Goal: Transaction & Acquisition: Purchase product/service

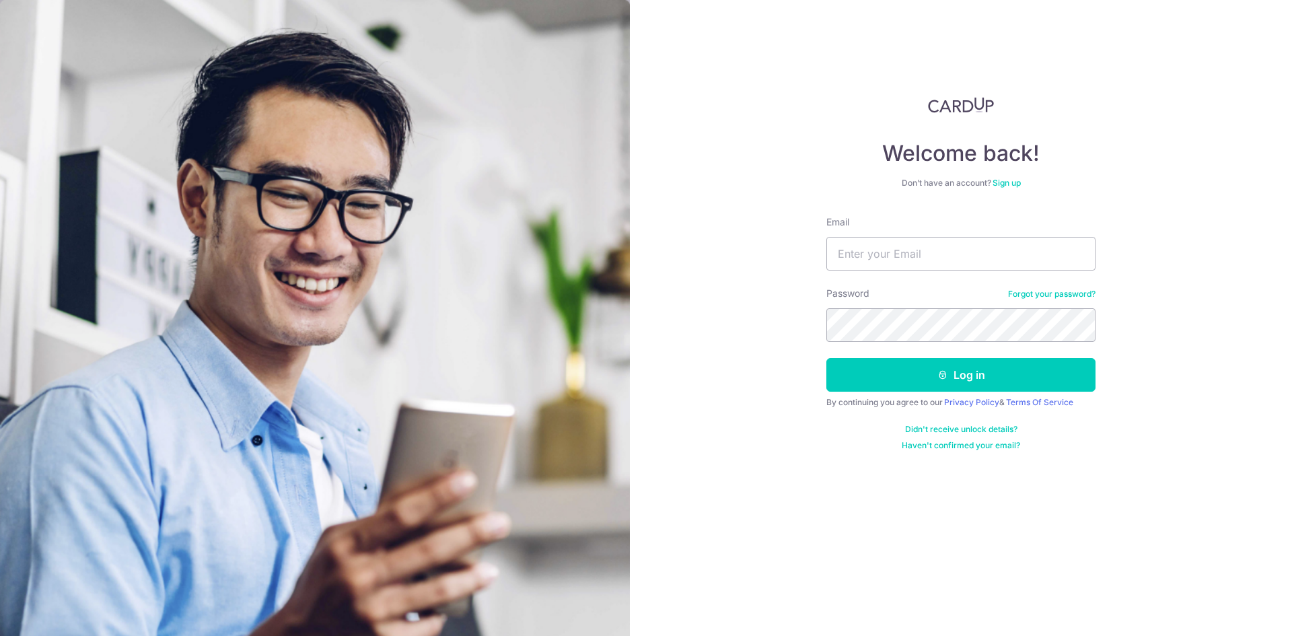
click at [907, 256] on input "Email" at bounding box center [961, 254] width 269 height 34
type input "[DOMAIN_NAME][EMAIL_ADDRESS][DOMAIN_NAME]"
click at [827, 358] on button "Log in" at bounding box center [961, 375] width 269 height 34
click at [995, 357] on form "Email heeparadise.sg@gmail.com Password Forgot your password? Log in By continu…" at bounding box center [961, 333] width 269 height 236
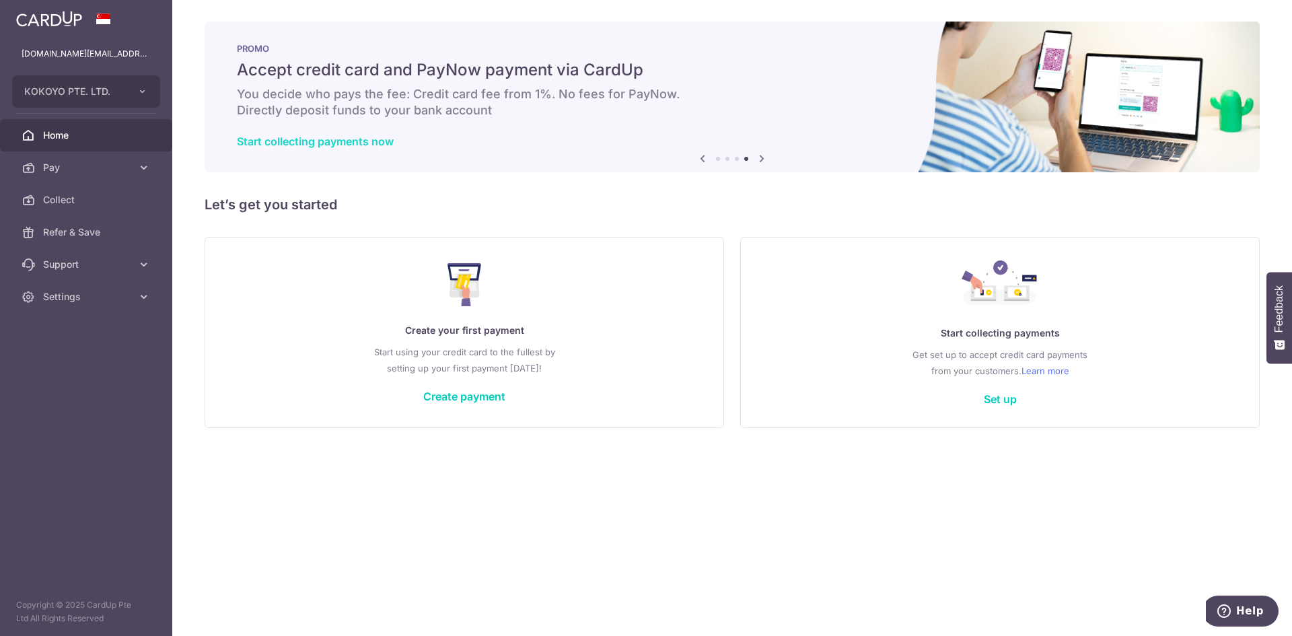
click at [351, 140] on link "Start collecting payments now" at bounding box center [315, 141] width 157 height 13
click at [481, 400] on link "Create payment" at bounding box center [464, 396] width 82 height 13
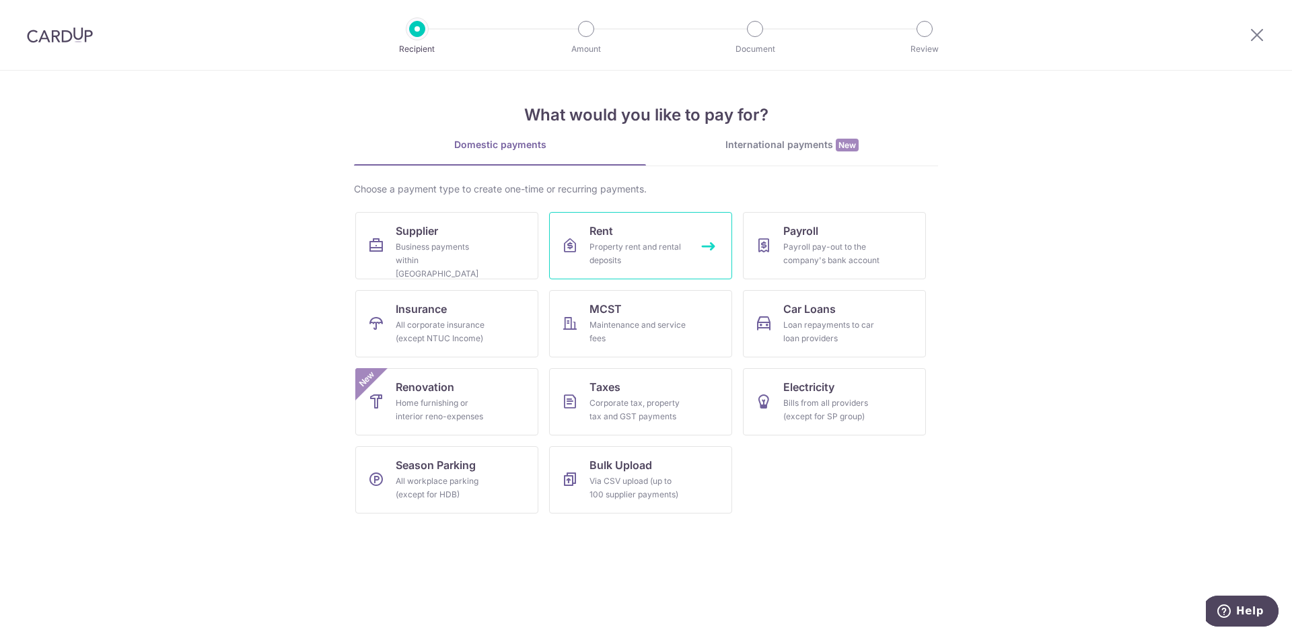
click at [666, 260] on div "Property rent and rental deposits" at bounding box center [638, 253] width 97 height 27
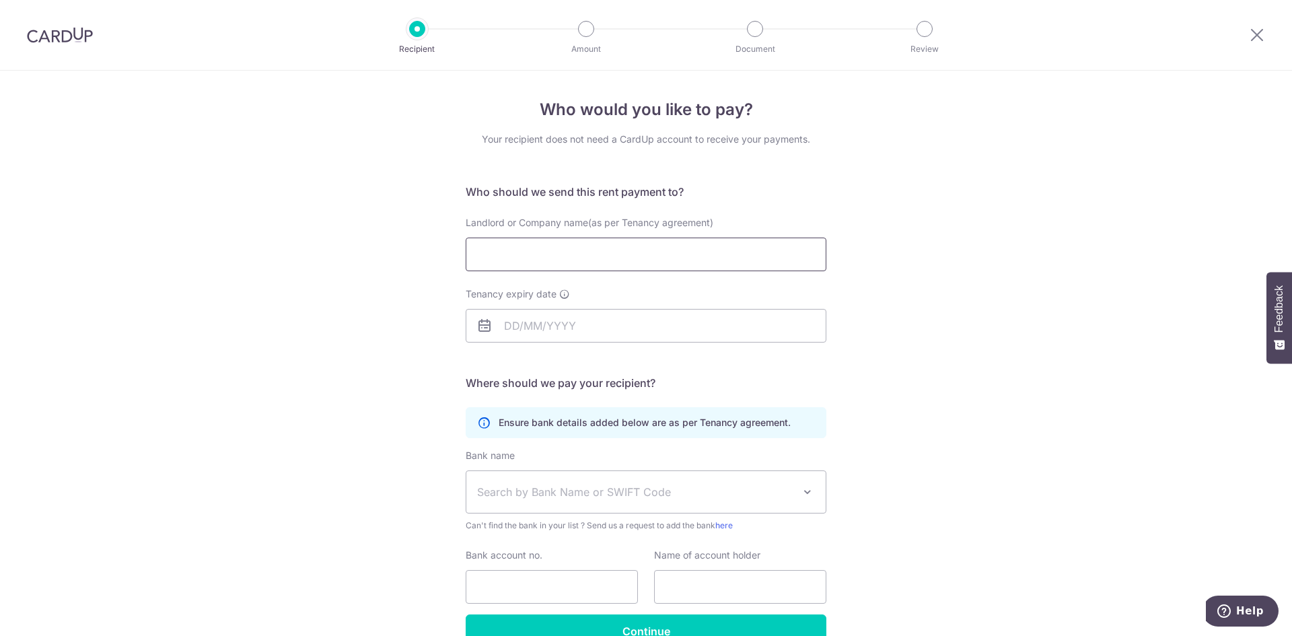
click at [627, 259] on input "Landlord or Company name(as per Tenancy agreement)" at bounding box center [646, 255] width 361 height 34
click at [553, 309] on input "Tenancy expiry date" at bounding box center [646, 326] width 361 height 34
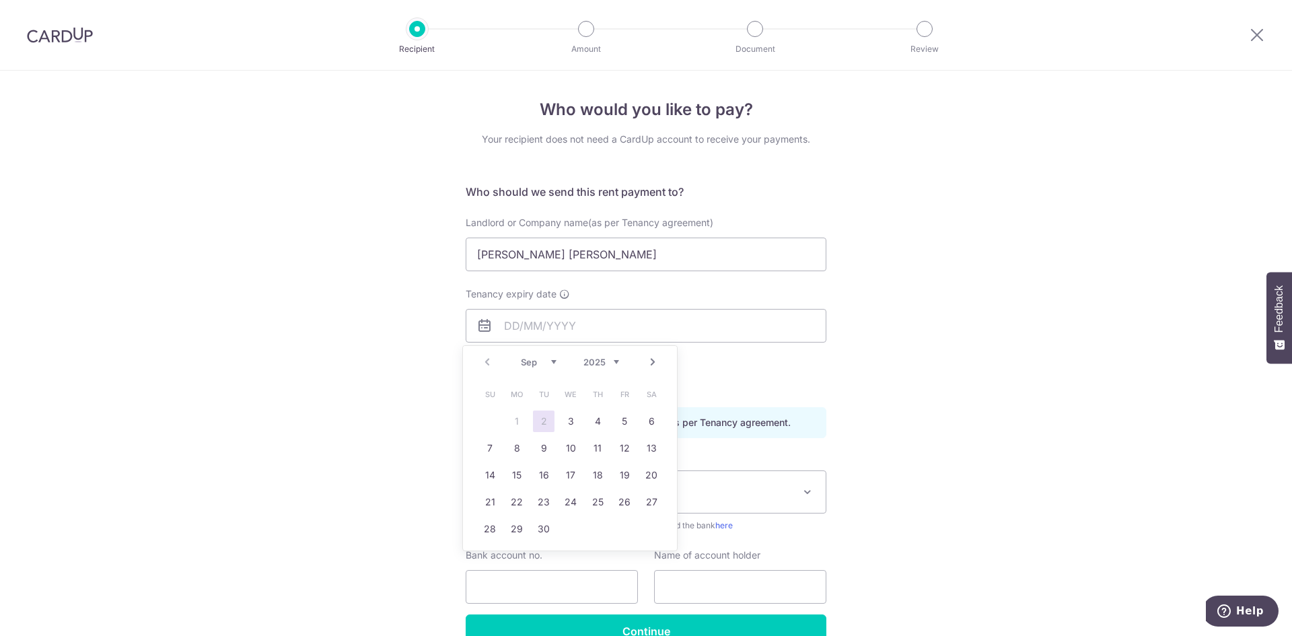
click at [426, 393] on div "Who would you like to pay? Your recipient does not need a CardUp account to rec…" at bounding box center [646, 391] width 1292 height 641
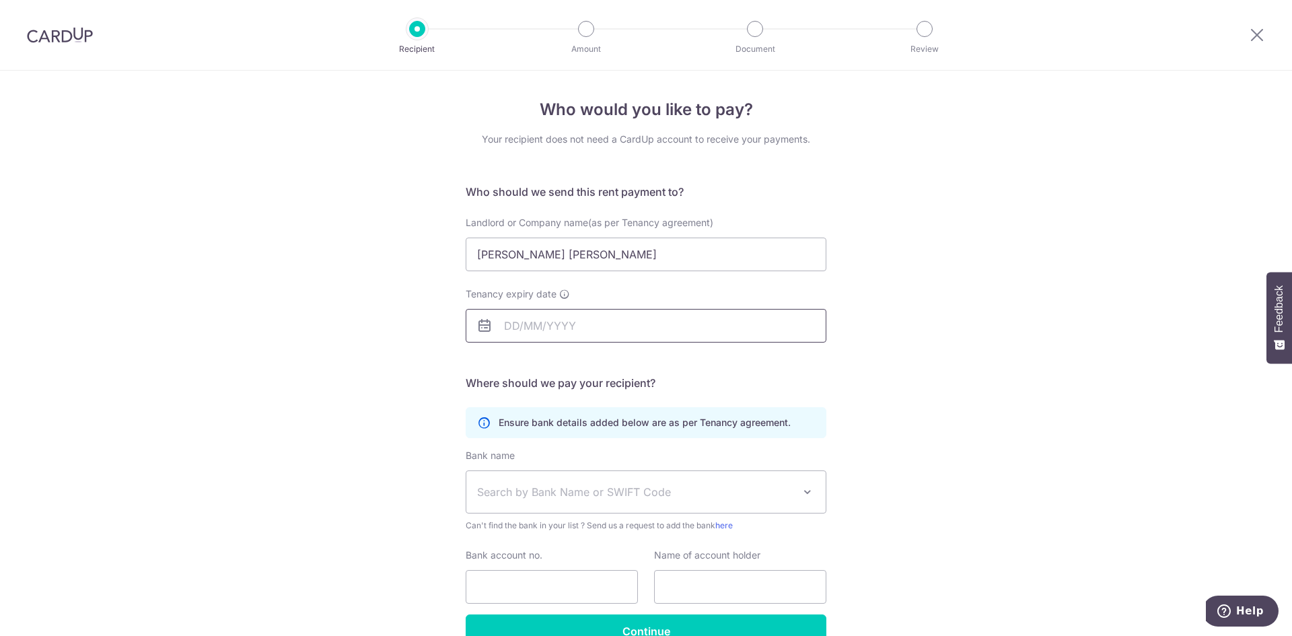
click at [548, 320] on input "Tenancy expiry date" at bounding box center [646, 326] width 361 height 34
drag, startPoint x: 633, startPoint y: 242, endPoint x: 368, endPoint y: 246, distance: 265.2
click at [368, 246] on div "Who would you like to pay? Your recipient does not need a CardUp account to rec…" at bounding box center [646, 391] width 1292 height 641
type input "PAI MING YU MICHELLE"
click at [577, 331] on input "Tenancy expiry date" at bounding box center [646, 326] width 361 height 34
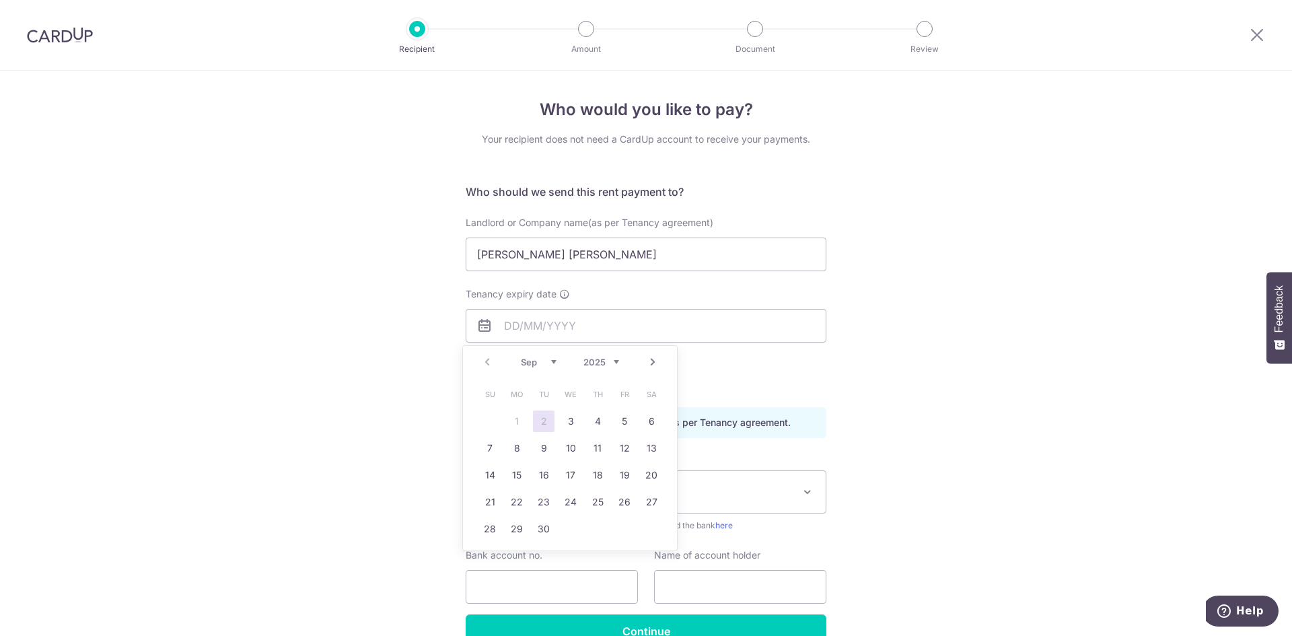
click at [555, 366] on select "Sep Oct Nov Dec" at bounding box center [539, 362] width 36 height 11
click at [616, 363] on select "2025 2026 2027 2028 2029 2030 2031 2032 2033 2034 2035" at bounding box center [602, 362] width 36 height 11
click at [555, 362] on select "Jan Feb Mar Apr May Jun Jul Aug Sep Oct Nov Dec" at bounding box center [539, 362] width 36 height 11
drag, startPoint x: 651, startPoint y: 528, endPoint x: 687, endPoint y: 510, distance: 40.9
click at [651, 528] on link "30" at bounding box center [652, 529] width 22 height 22
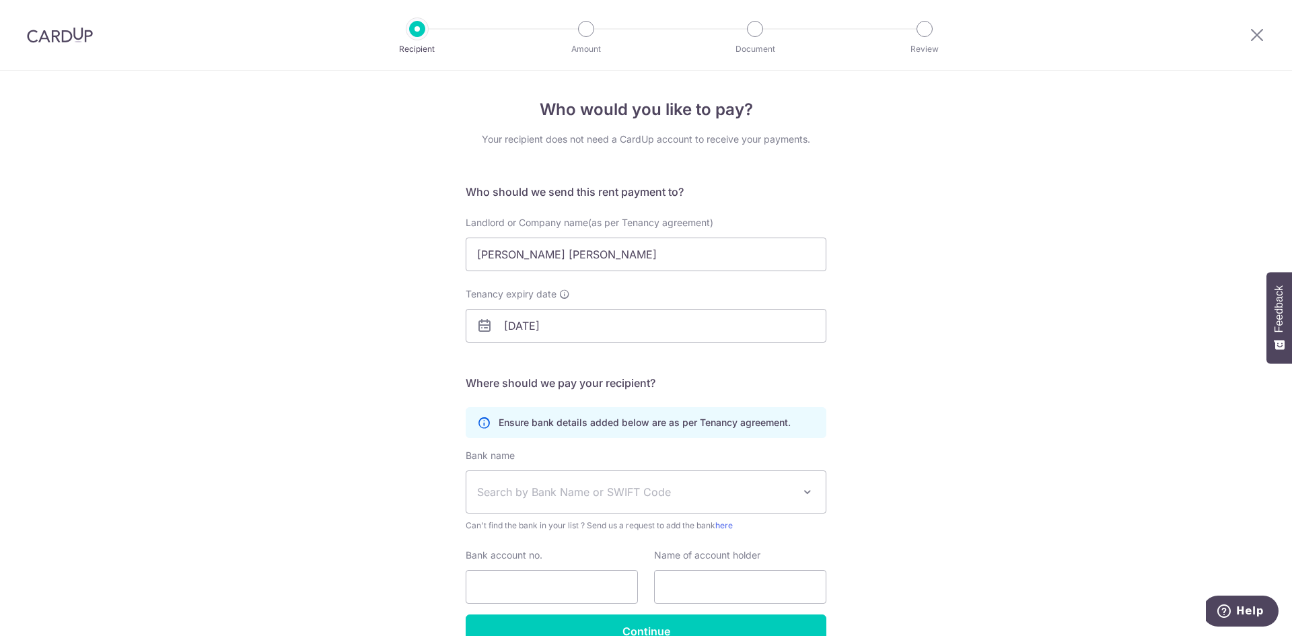
click at [929, 414] on div "Who would you like to pay? Your recipient does not need a CardUp account to rec…" at bounding box center [646, 391] width 1292 height 641
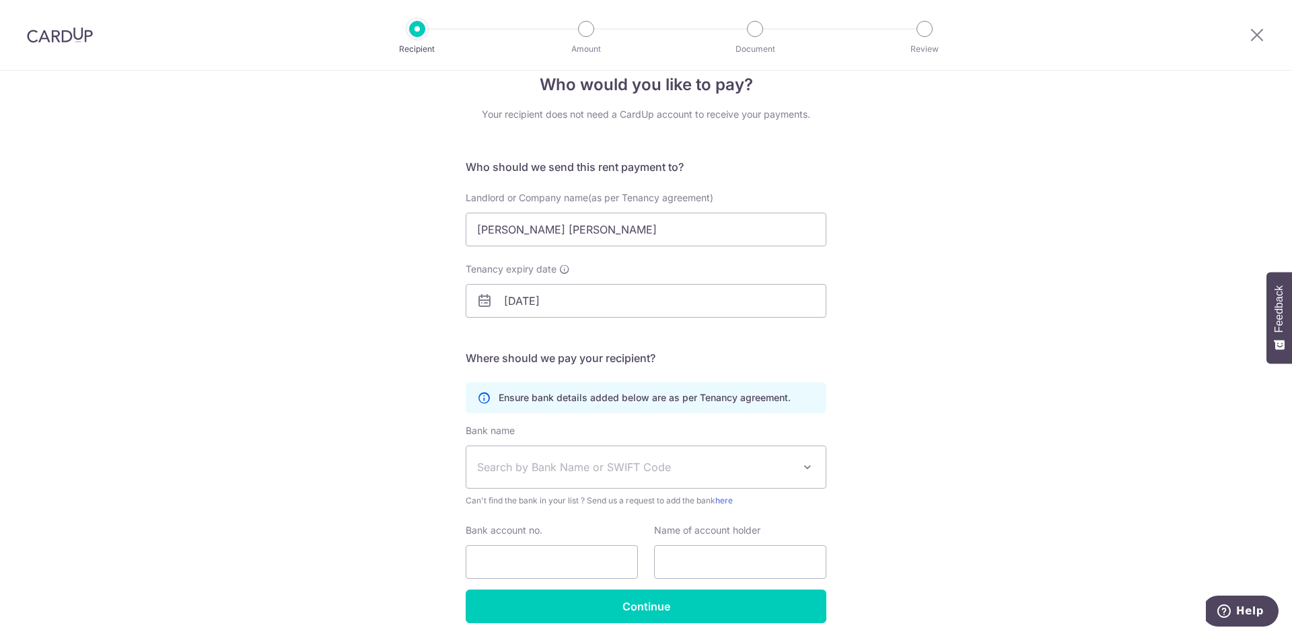
scroll to position [67, 0]
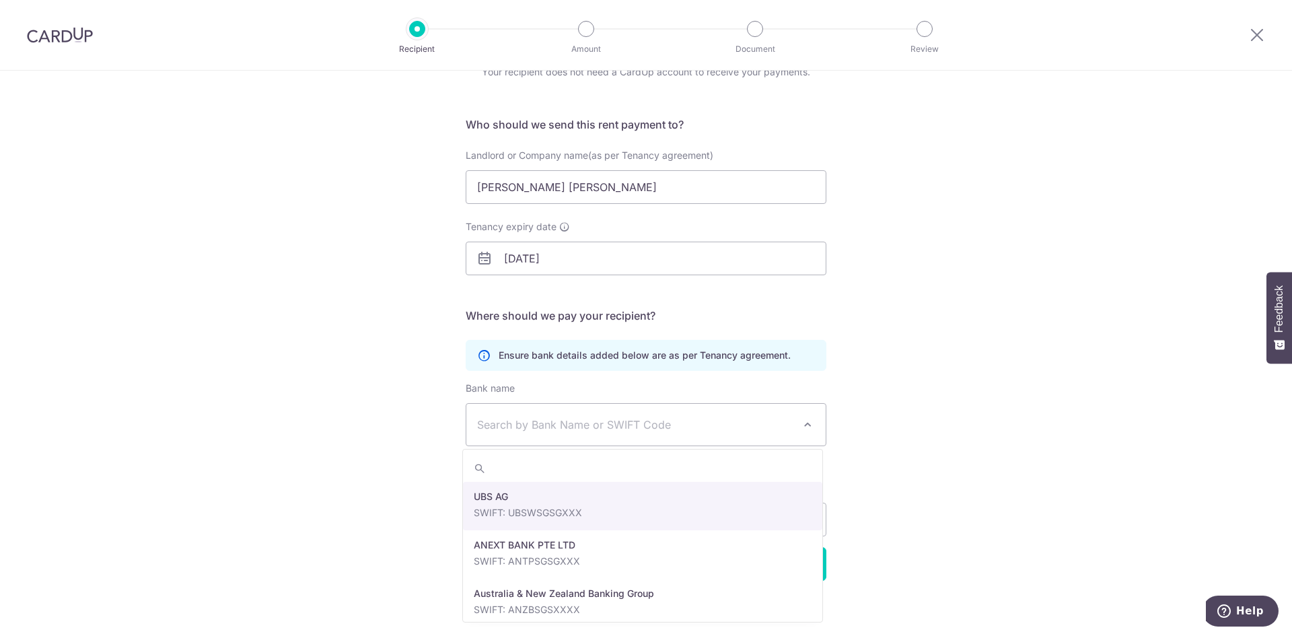
click at [654, 427] on span "Search by Bank Name or SWIFT Code" at bounding box center [635, 425] width 316 height 16
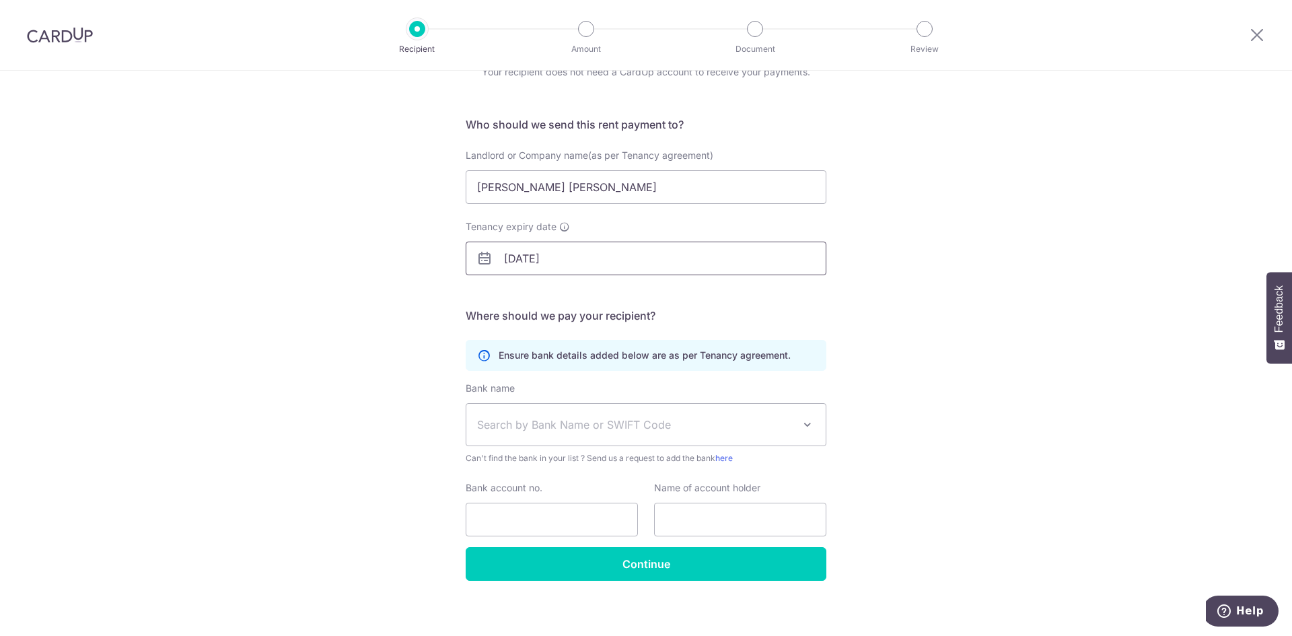
click at [532, 261] on input "30/05/2026" at bounding box center [646, 259] width 361 height 34
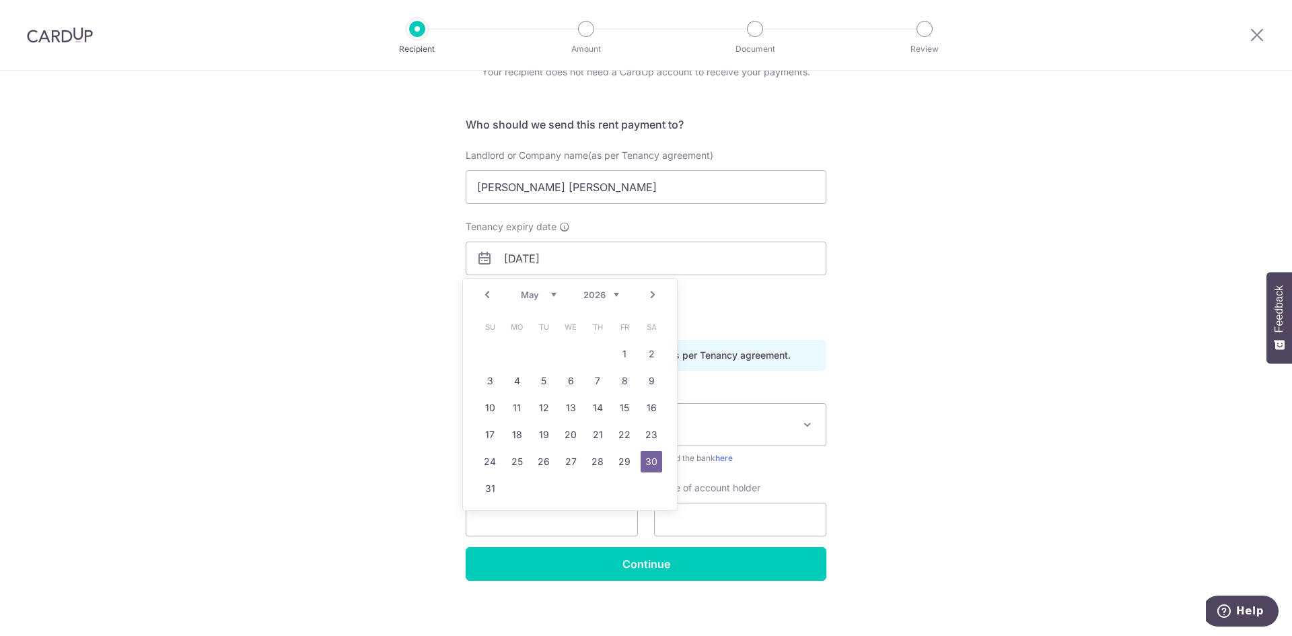
click at [554, 295] on select "Jan Feb Mar Apr May Jun Jul Aug Sep Oct Nov Dec" at bounding box center [539, 294] width 36 height 11
click at [524, 487] on link "31" at bounding box center [517, 489] width 22 height 22
type input "31/08/2026"
click at [990, 399] on div "Who would you like to pay? Your recipient does not need a CardUp account to rec…" at bounding box center [646, 323] width 1292 height 641
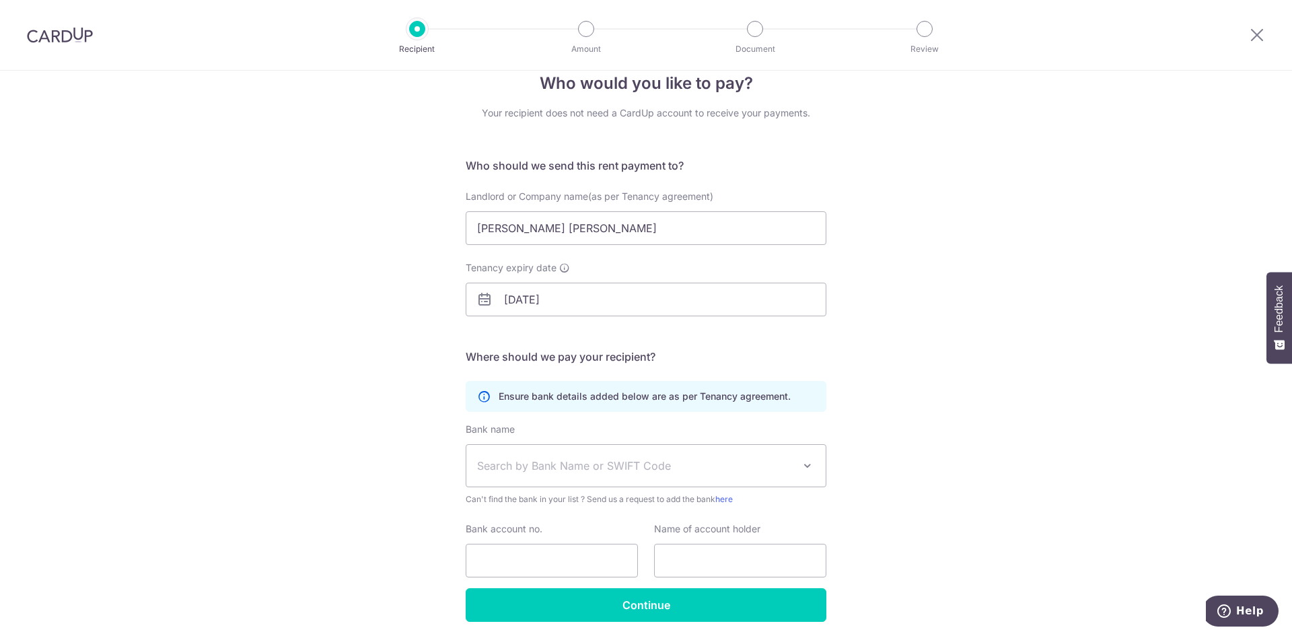
scroll to position [75, 0]
